Goal: Find contact information: Find contact information

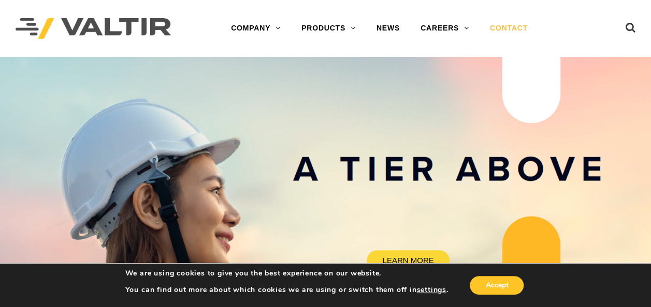
click at [517, 27] on link "CONTACT" at bounding box center [508, 28] width 58 height 21
